Goal: Transaction & Acquisition: Purchase product/service

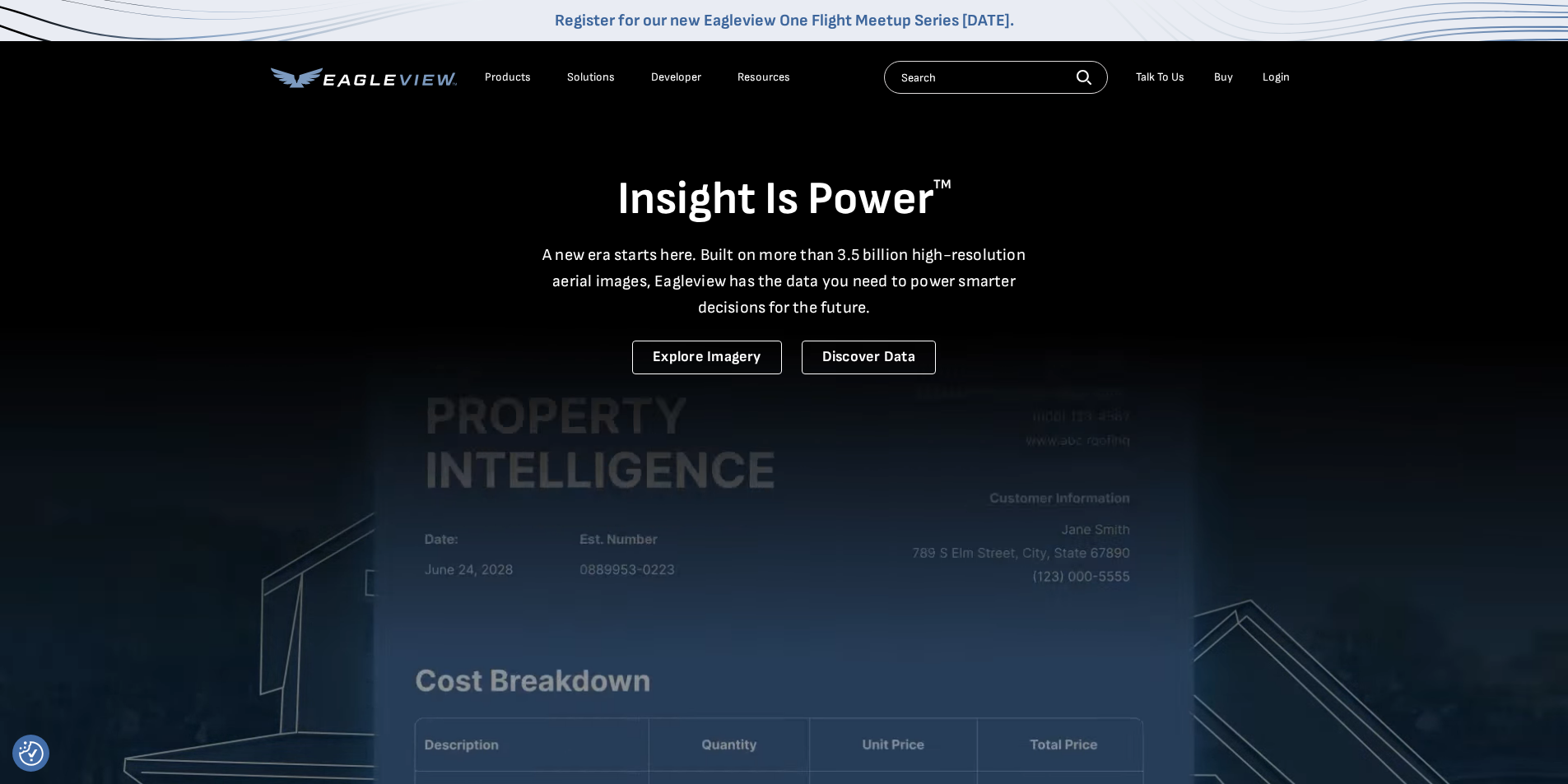
click at [547, 74] on div "Resources" at bounding box center [763, 77] width 53 height 15
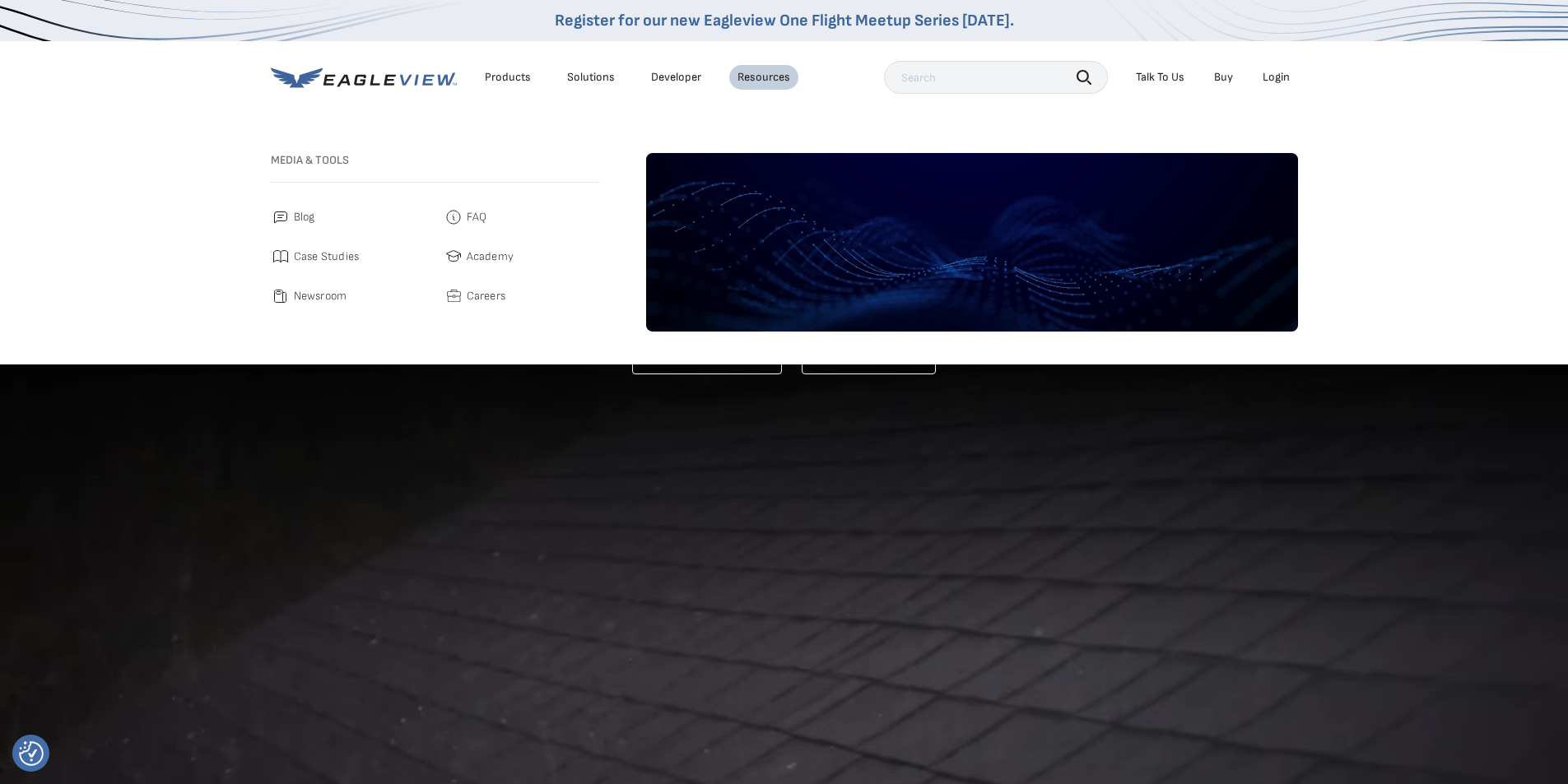
click at [547, 133] on nav "Register for our new Eagleview One Flight Meetup Series [DATE]. Products Soluti…" at bounding box center [784, 182] width 1568 height 365
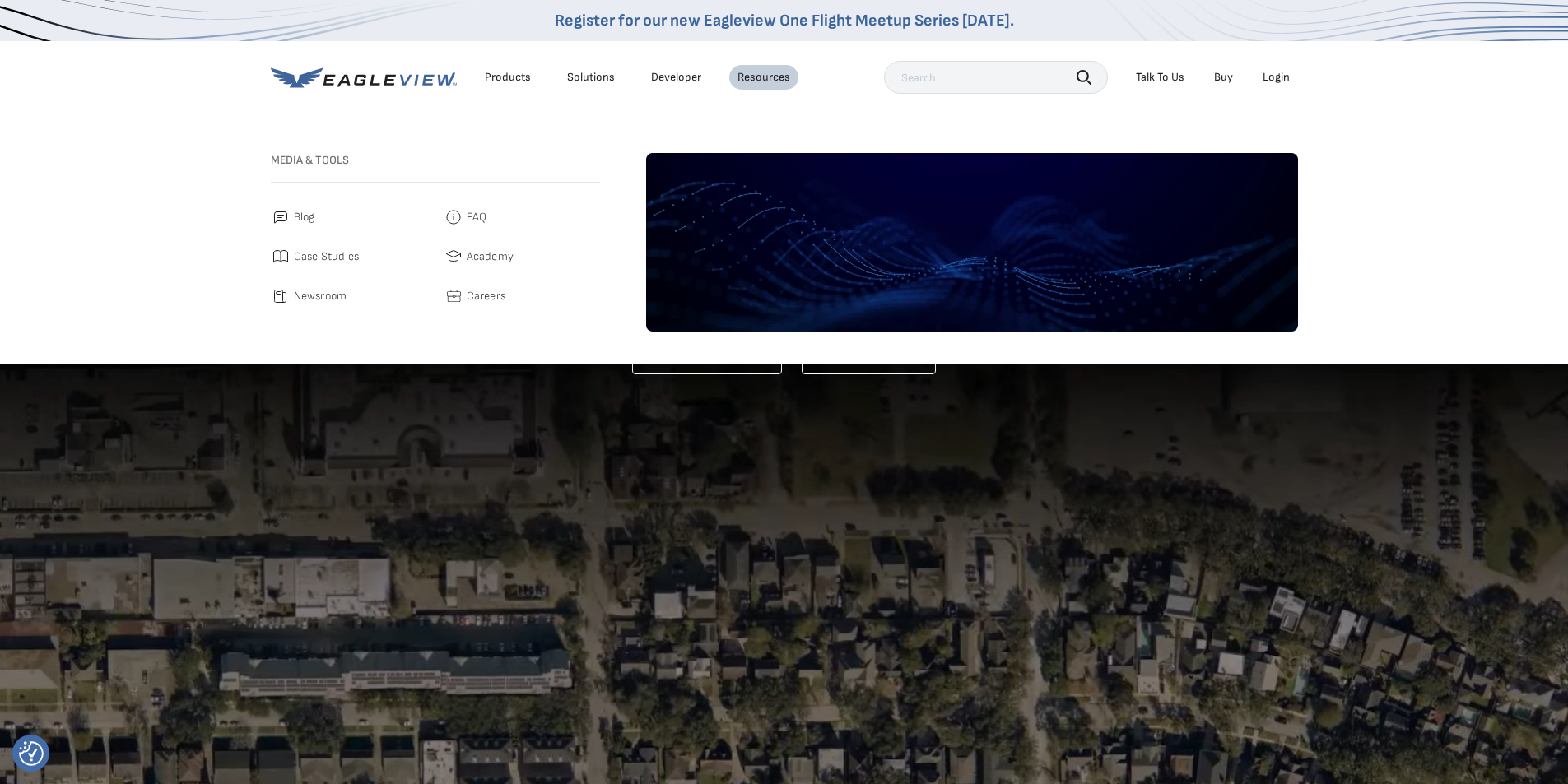
click at [547, 74] on link "Buy" at bounding box center [1223, 77] width 19 height 15
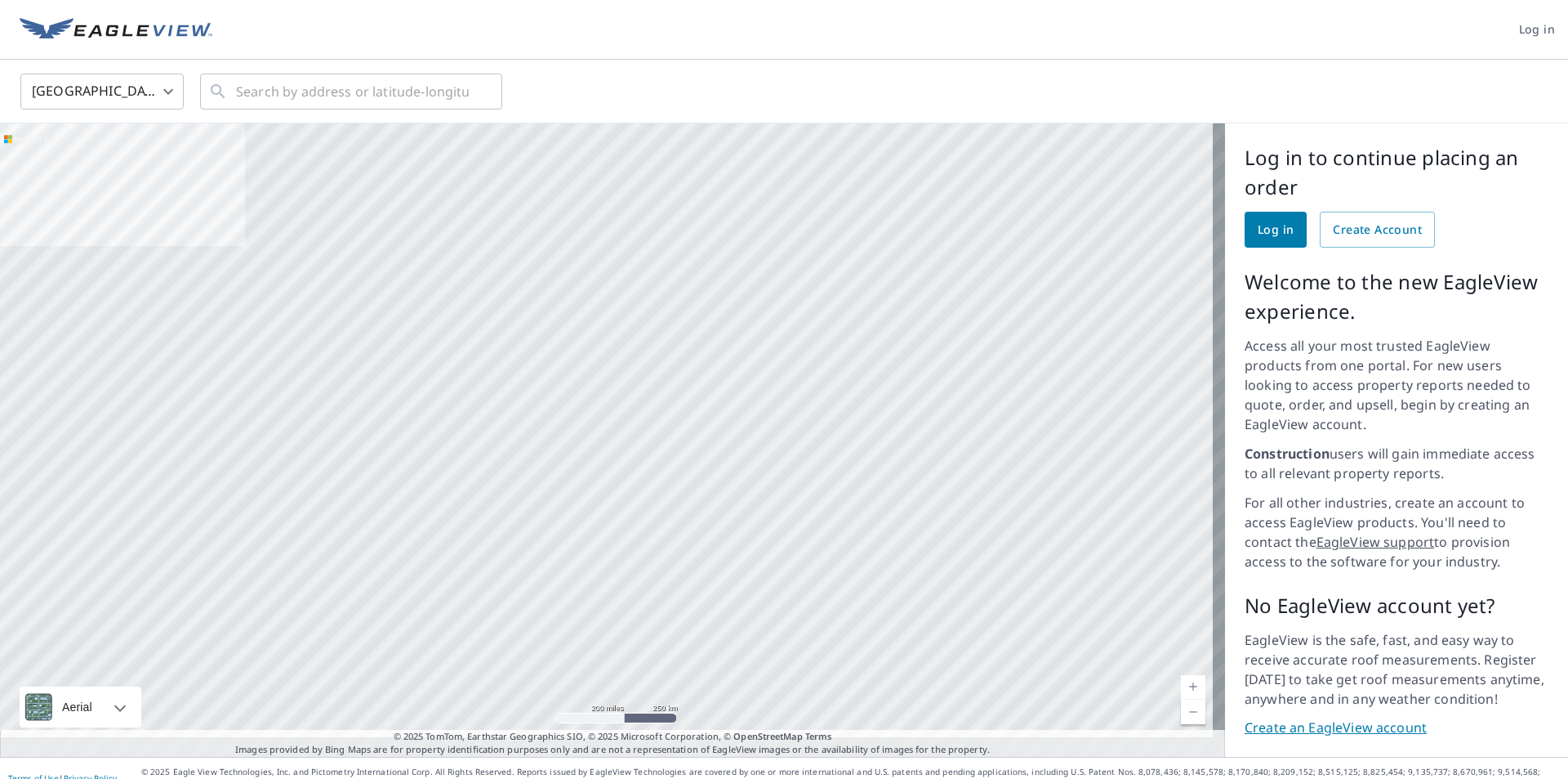
click at [1258, 234] on span "Log in" at bounding box center [1275, 230] width 36 height 20
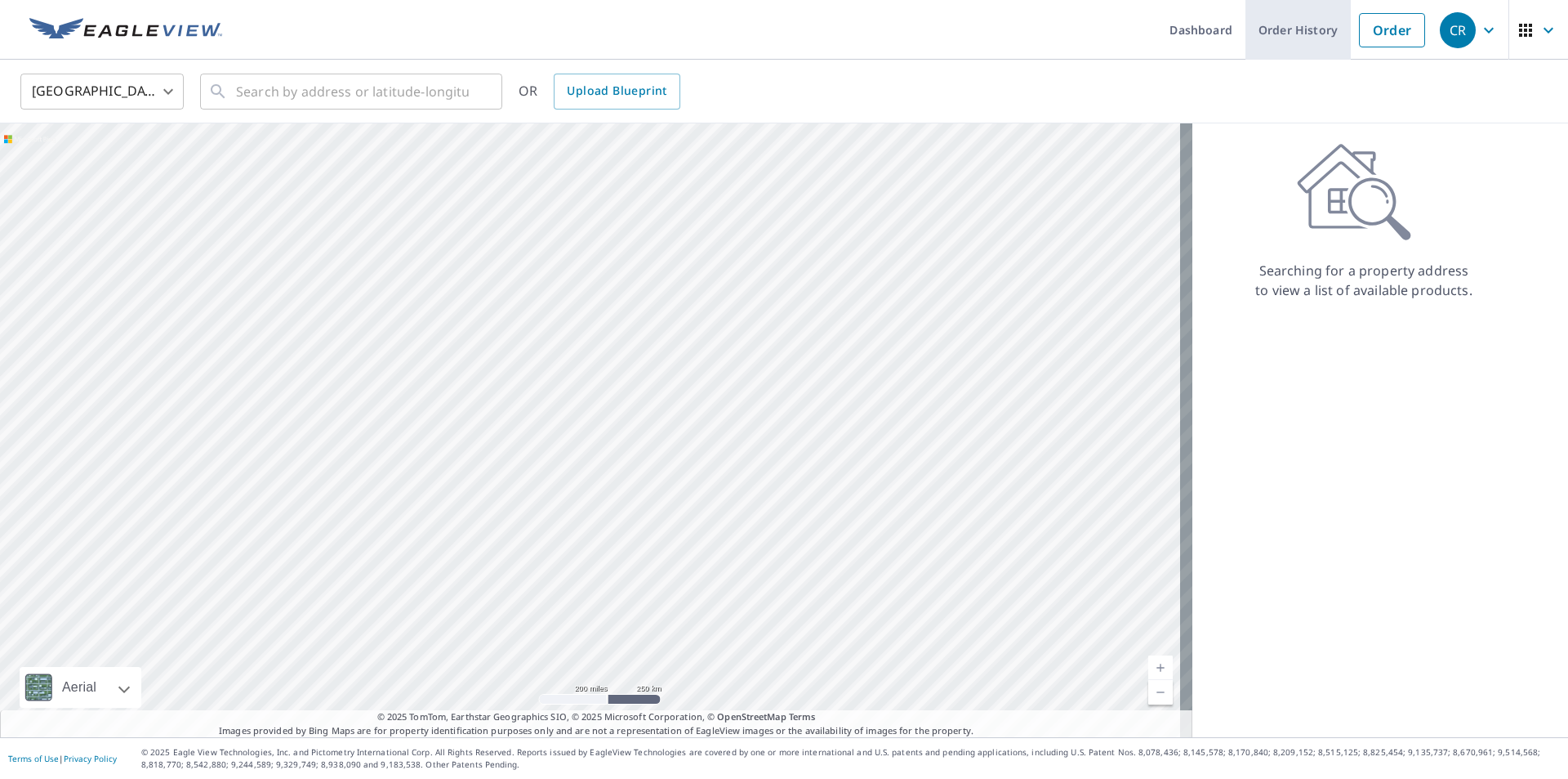
click at [1268, 35] on link "Order History" at bounding box center [1298, 29] width 105 height 59
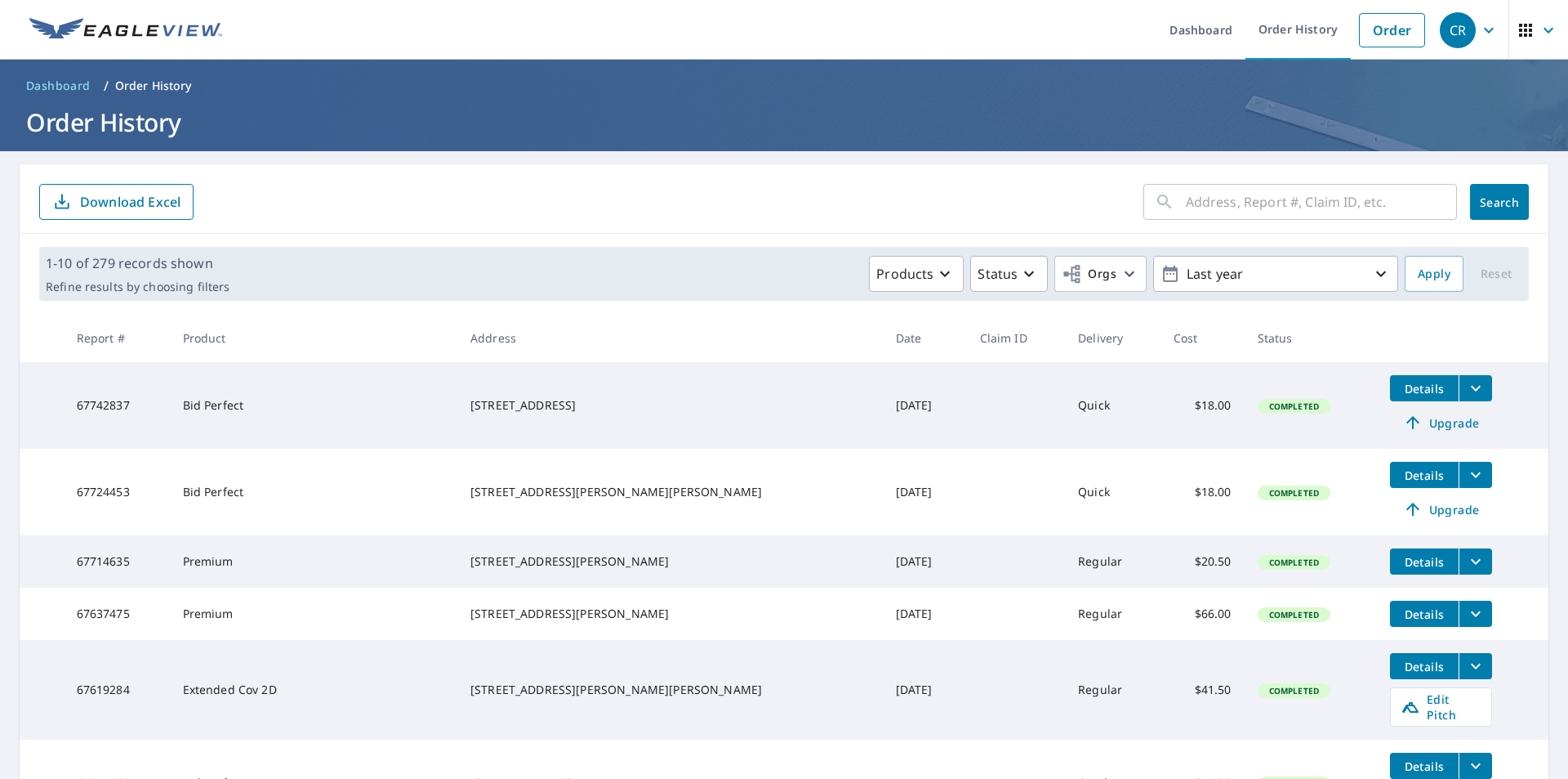
click at [1390, 378] on button "Details" at bounding box center [1424, 387] width 68 height 26
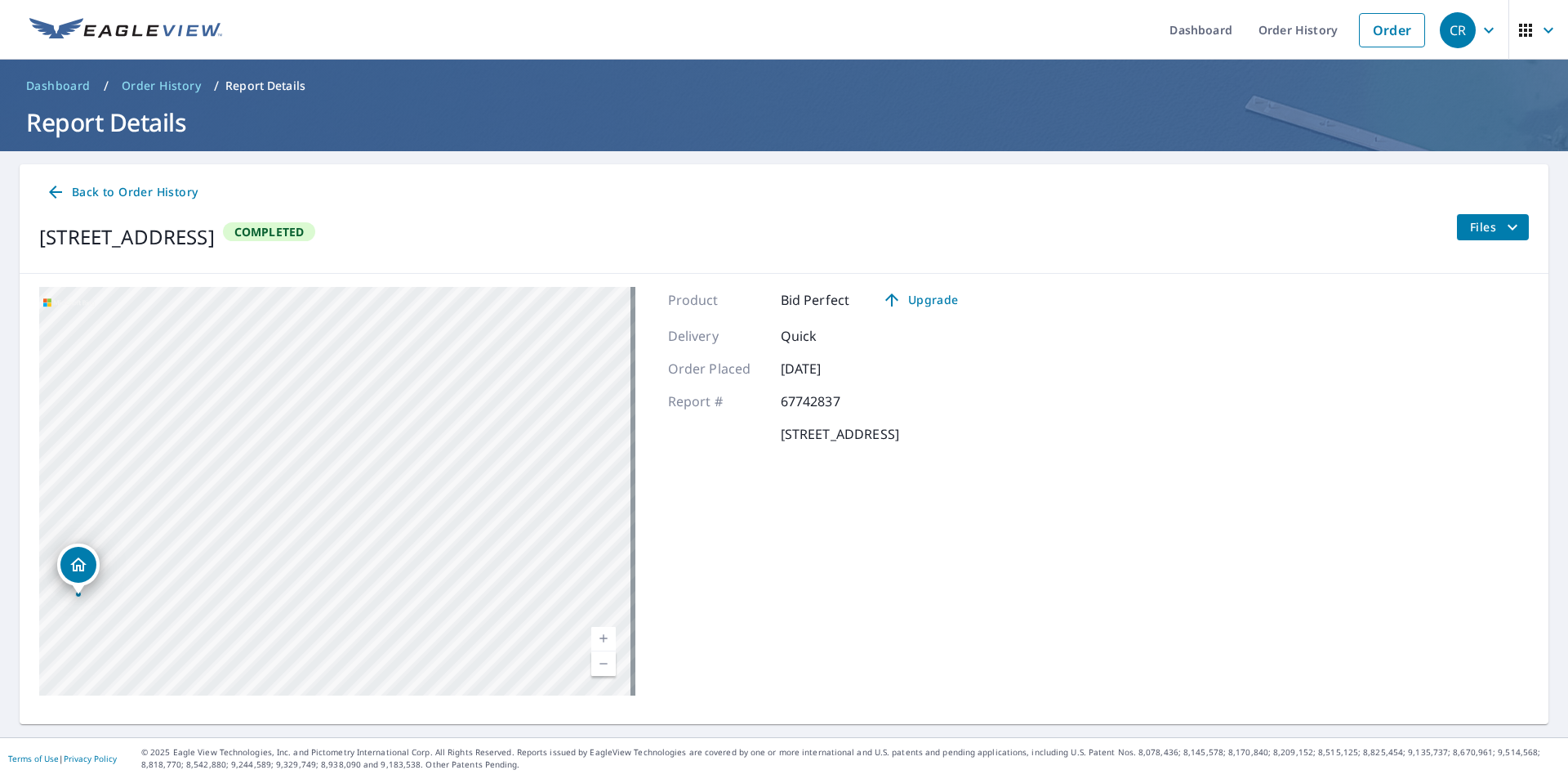
click at [117, 190] on span "Back to Order History" at bounding box center [122, 192] width 152 height 20
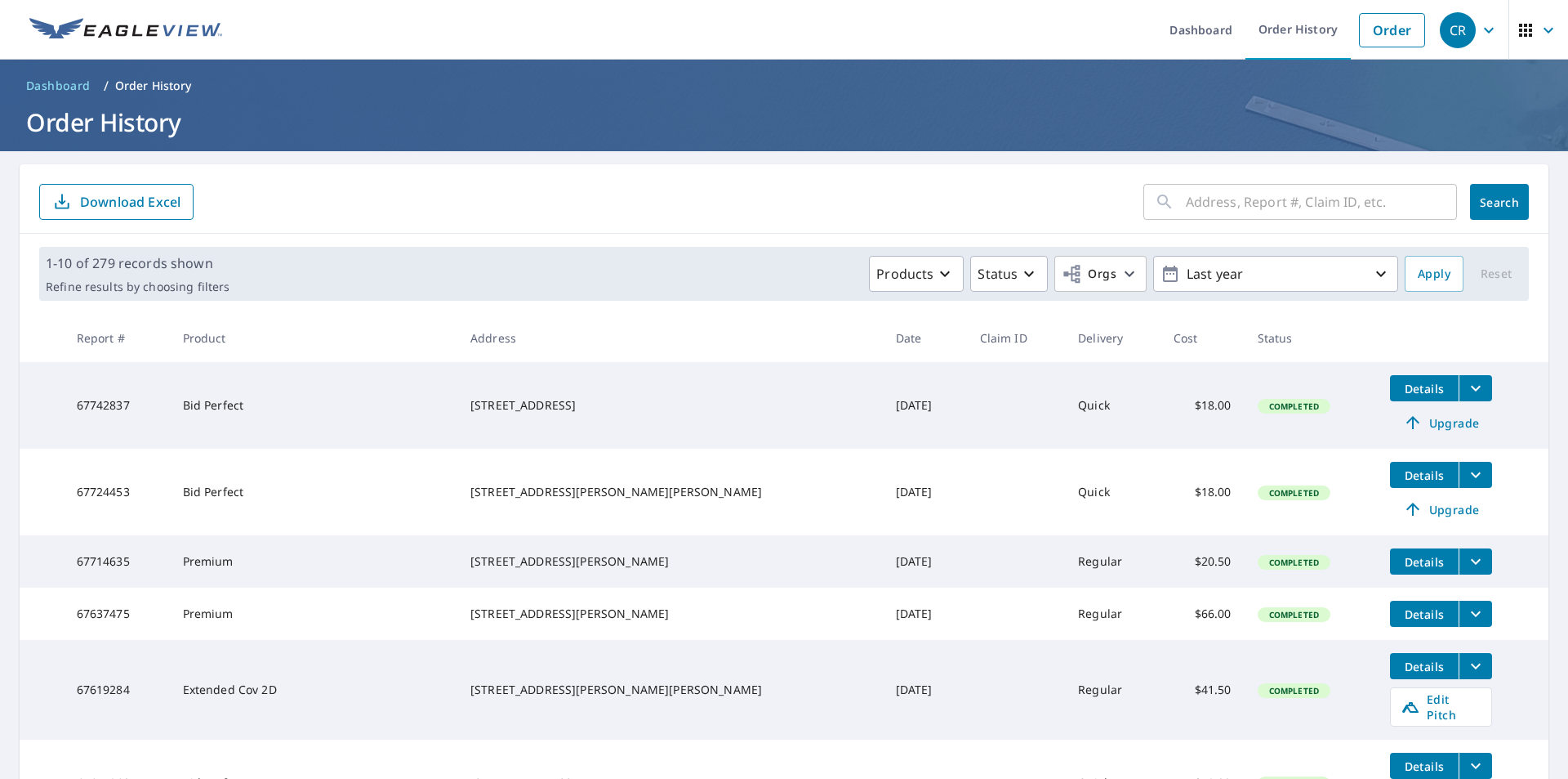
click at [1466, 392] on icon "filesDropdownBtn-67742837" at bounding box center [1475, 387] width 19 height 19
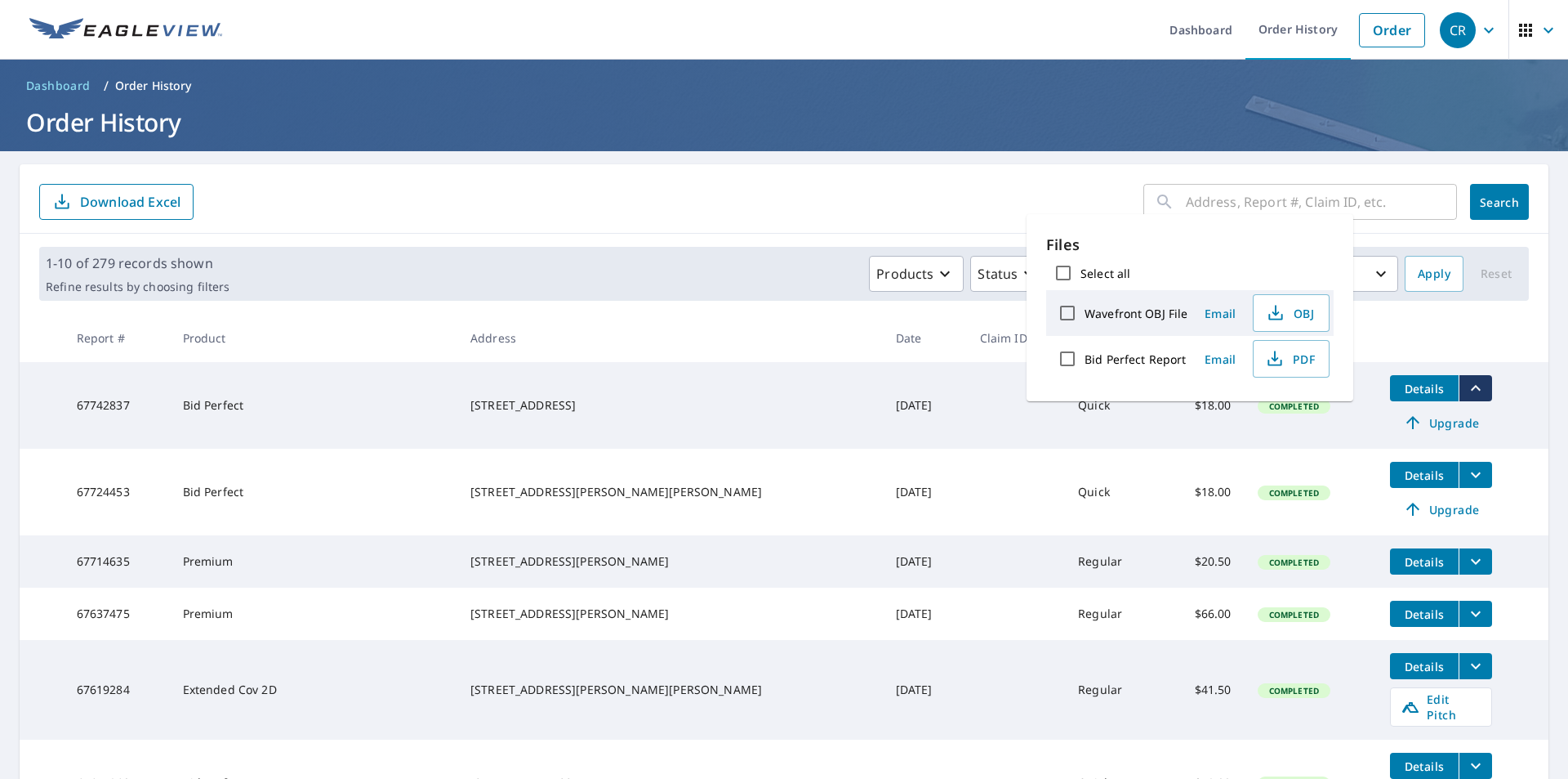
click at [812, 97] on ol "Dashboard / Order History" at bounding box center [784, 85] width 1529 height 26
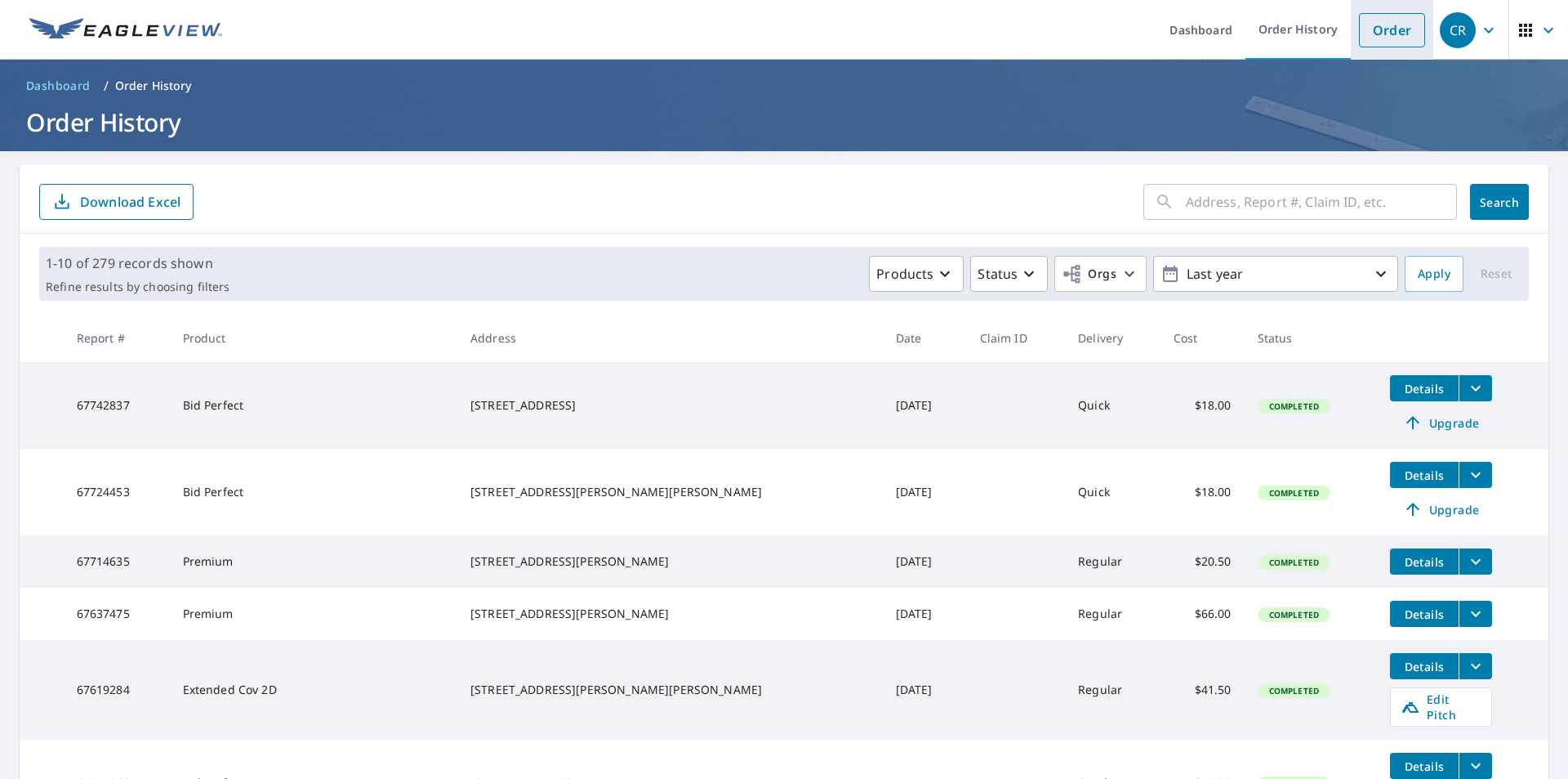
click at [1375, 28] on link "Order" at bounding box center [1392, 30] width 66 height 34
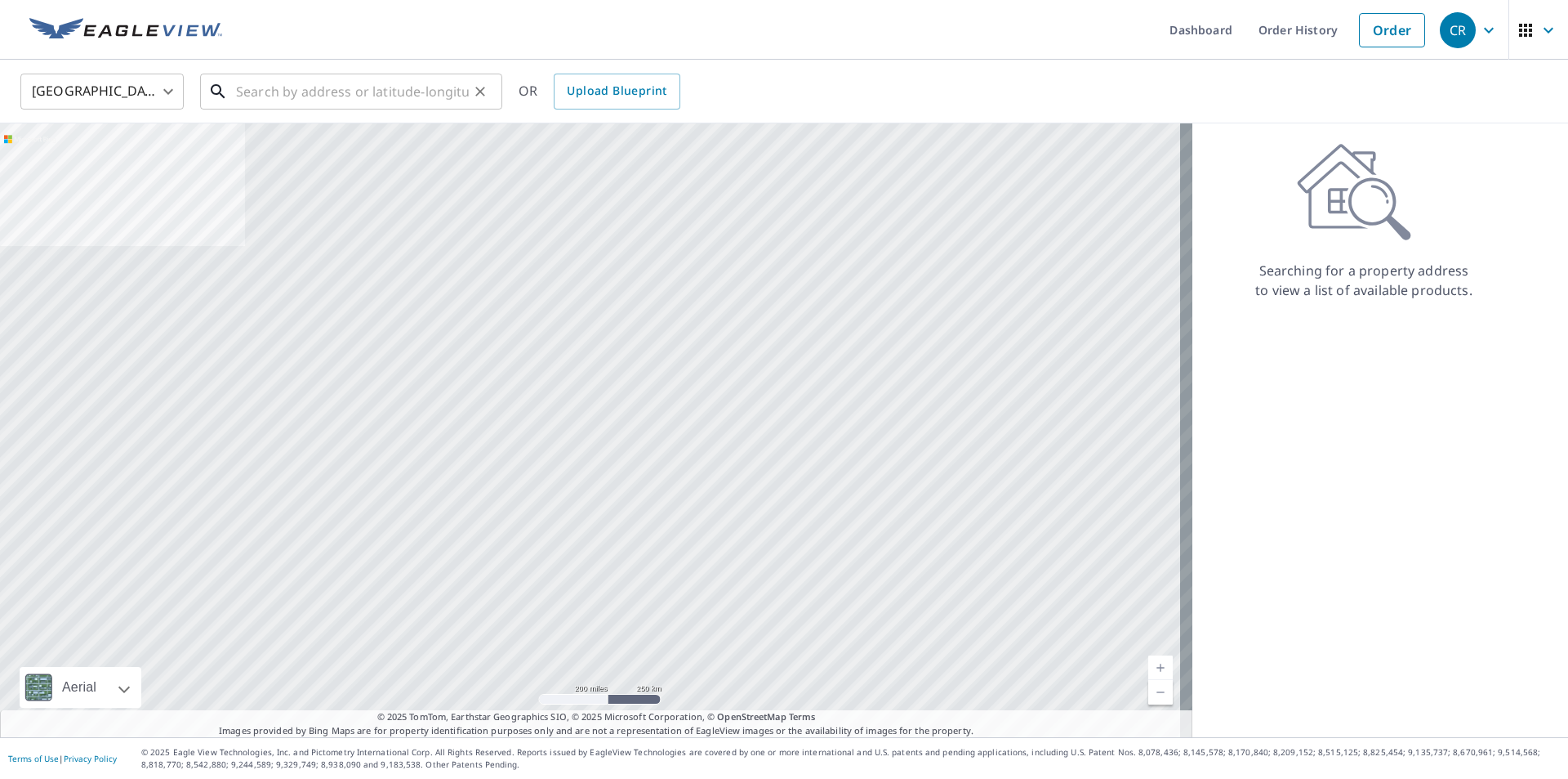
click at [250, 99] on input "text" at bounding box center [352, 91] width 233 height 46
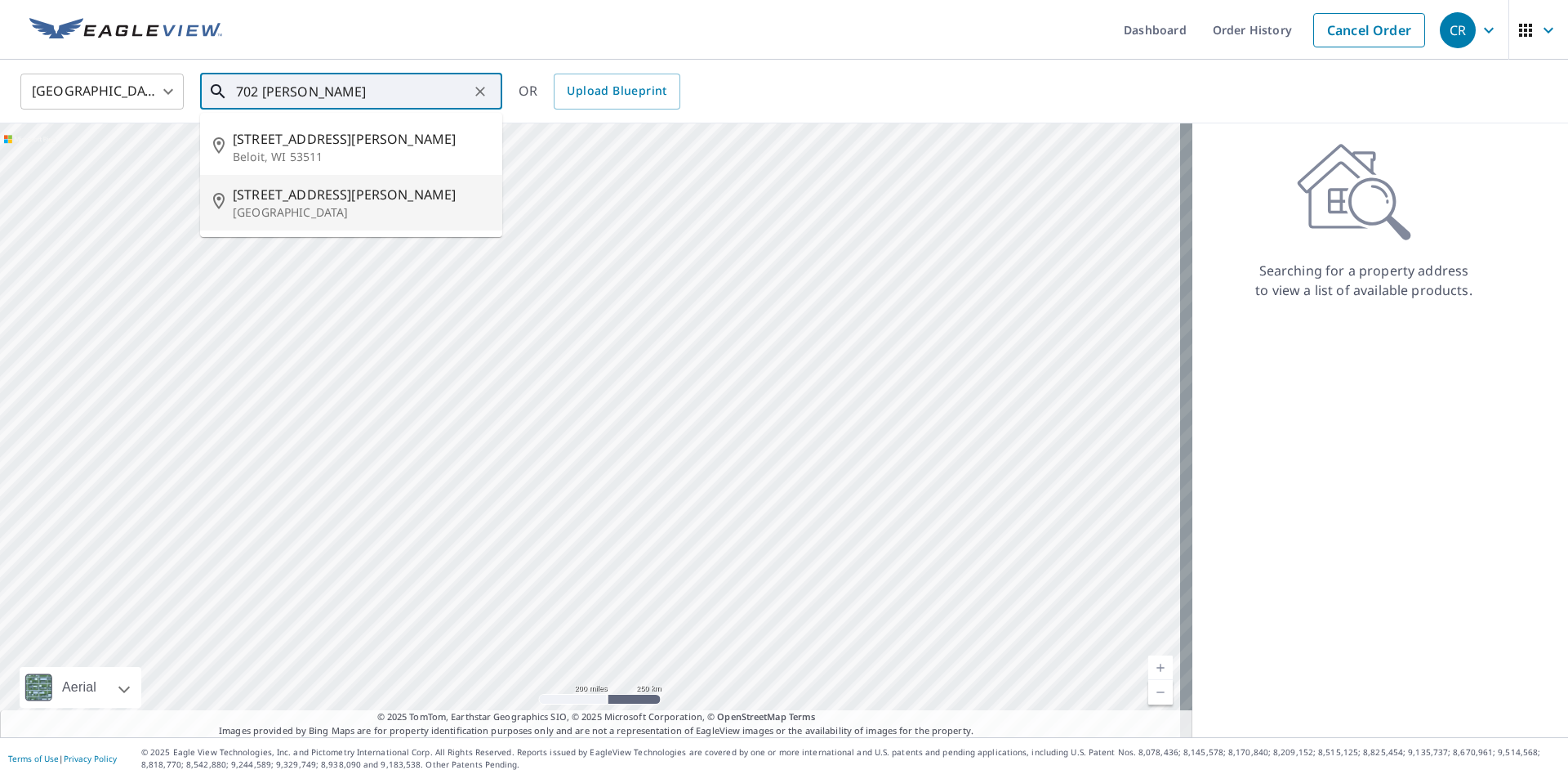
click at [267, 206] on p "Midland, MI 48640" at bounding box center [360, 213] width 256 height 17
type input "702 Bayliss St Midland, MI 48640"
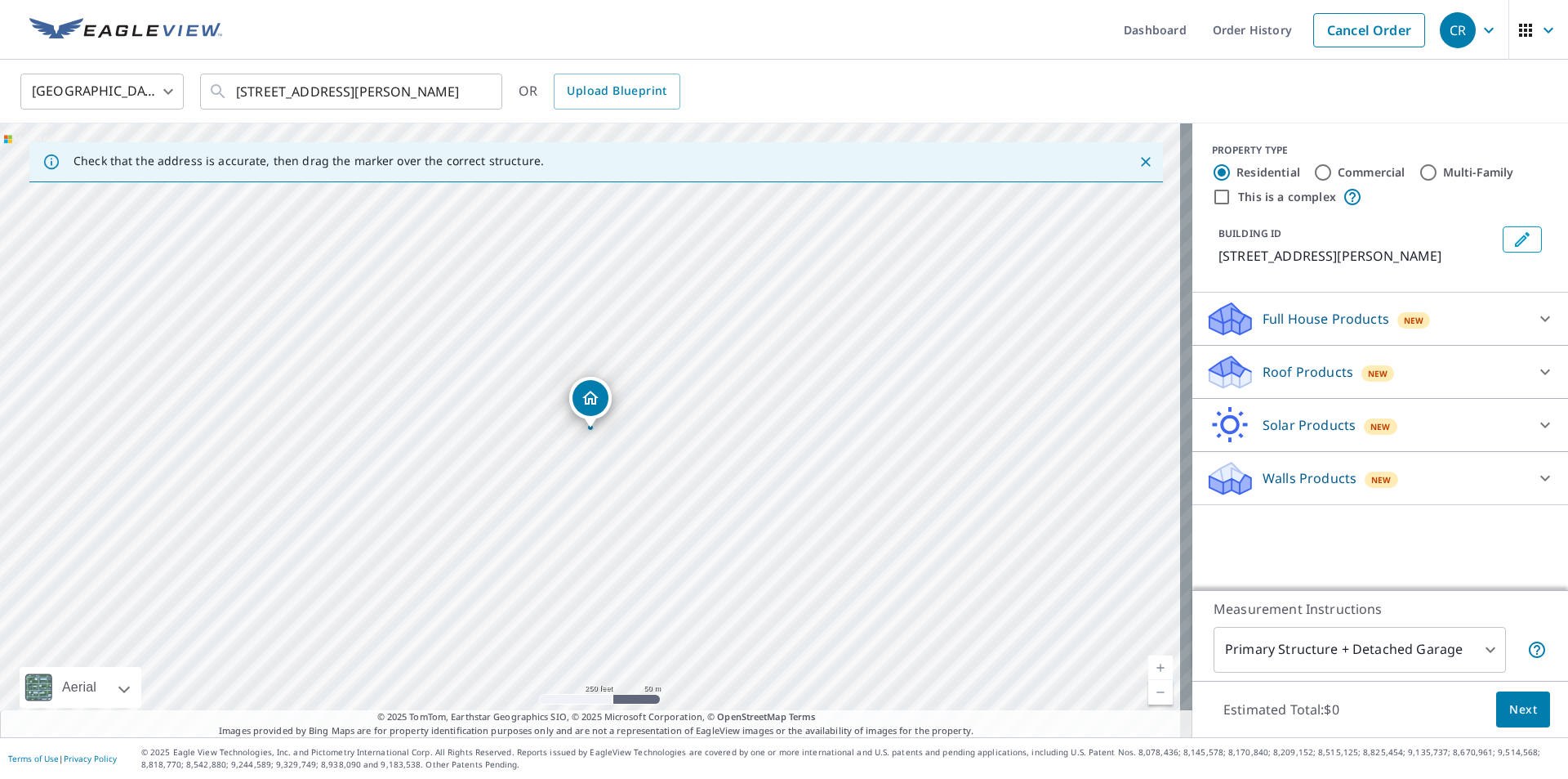
click at [1277, 372] on p "Roof Products" at bounding box center [1308, 372] width 91 height 19
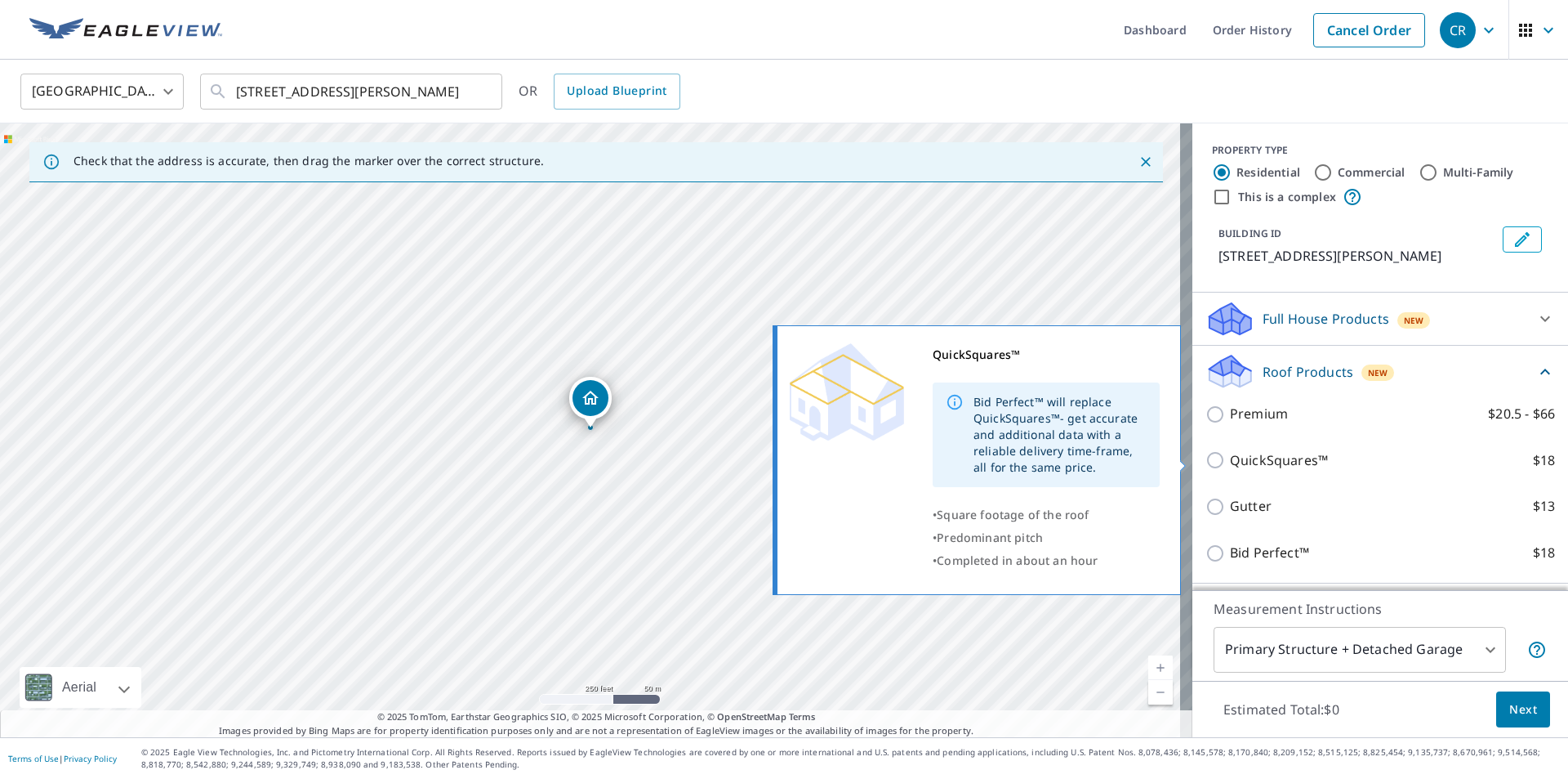
click at [1239, 456] on p "QuickSquares™" at bounding box center [1278, 460] width 98 height 20
click at [1230, 456] on input "QuickSquares™ $18" at bounding box center [1218, 459] width 24 height 19
checkbox input "true"
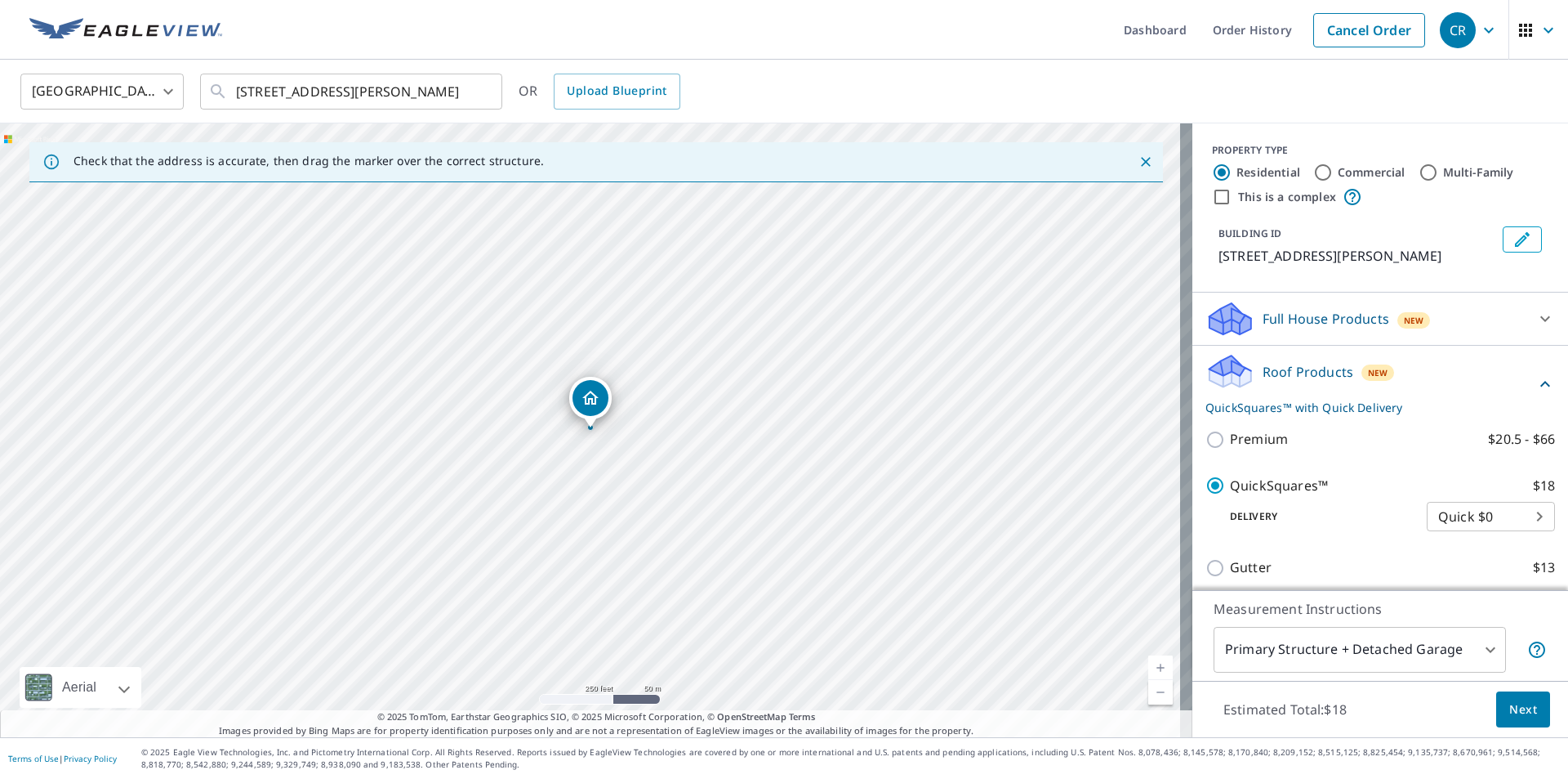
click at [1513, 711] on span "Next" at bounding box center [1523, 710] width 28 height 20
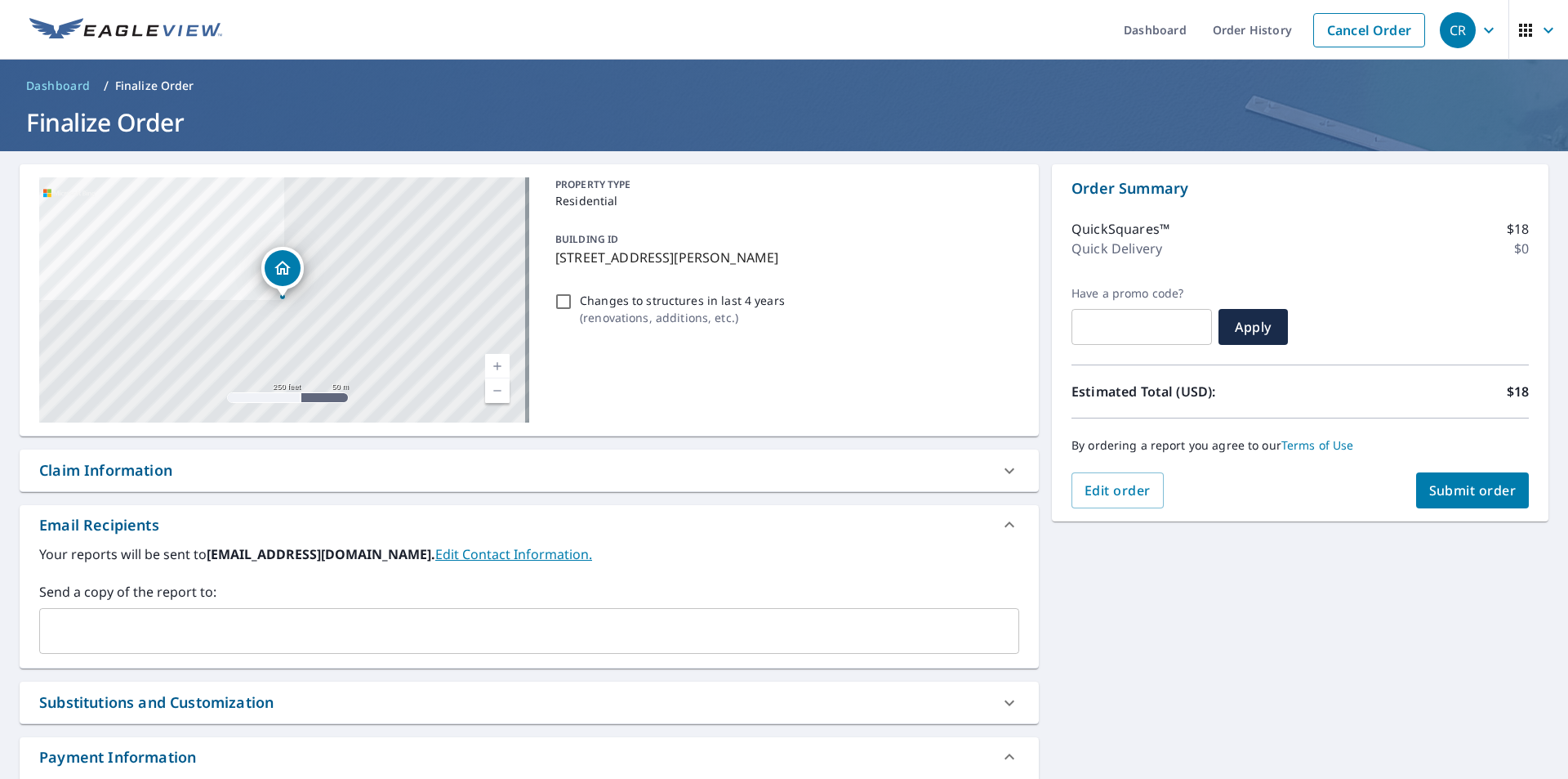
click at [1420, 478] on button "Submit order" at bounding box center [1473, 490] width 113 height 36
